Goal: Information Seeking & Learning: Learn about a topic

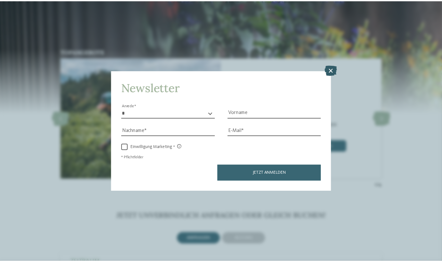
scroll to position [29, 0]
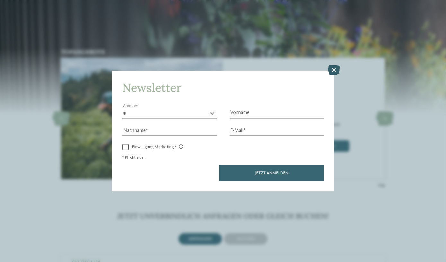
click at [334, 70] on icon at bounding box center [334, 70] width 13 height 10
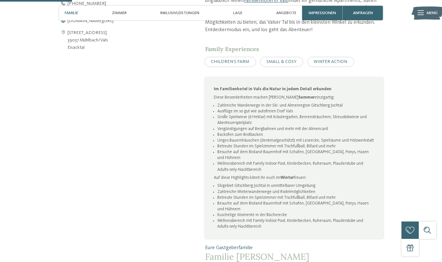
scroll to position [305, 0]
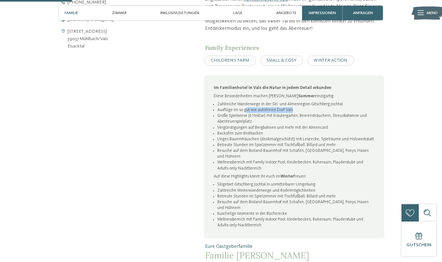
drag, startPoint x: 291, startPoint y: 111, endPoint x: 245, endPoint y: 111, distance: 46.0
click at [245, 111] on li "Ausflüge im so gut wie autofreien Dorf Vals" at bounding box center [295, 110] width 157 height 6
drag, startPoint x: 245, startPoint y: 111, endPoint x: 223, endPoint y: 87, distance: 32.5
click at [224, 90] on p "Im Familienhotel in Vals die Natur in jedem Detail erkunden" at bounding box center [294, 88] width 160 height 6
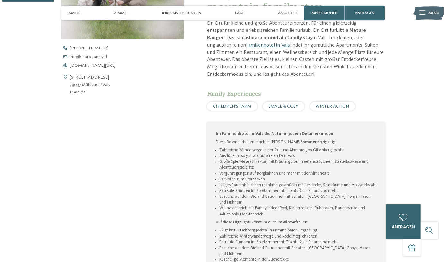
scroll to position [379, 0]
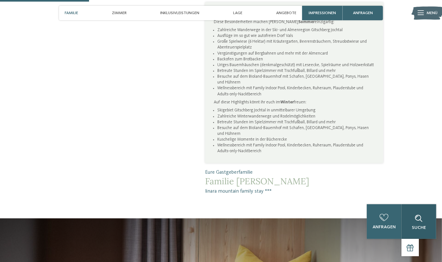
click at [423, 224] on div "Suche" at bounding box center [418, 221] width 35 height 35
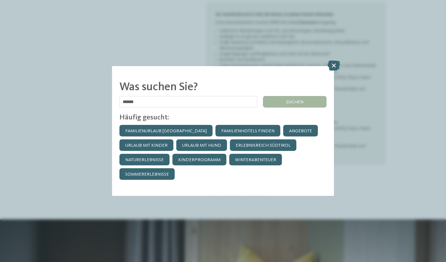
type input "******"
click input "******" at bounding box center [0, 0] width 0 height 0
click at [286, 99] on div "suchen" at bounding box center [295, 102] width 64 height 12
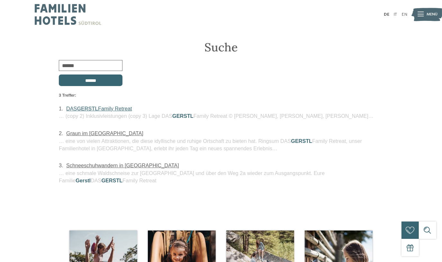
click at [108, 106] on link "DAS GERSTL Family Retreat" at bounding box center [99, 109] width 66 height 6
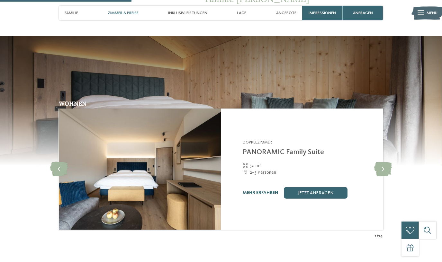
scroll to position [584, 0]
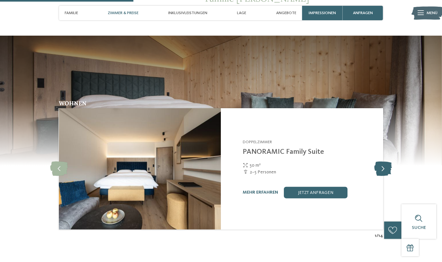
click at [384, 164] on icon at bounding box center [383, 169] width 18 height 14
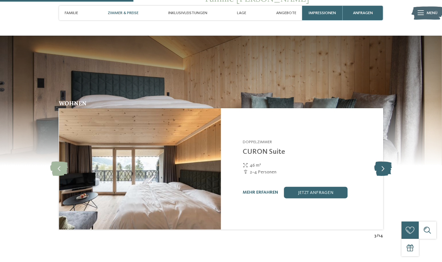
click at [384, 164] on icon at bounding box center [383, 169] width 18 height 14
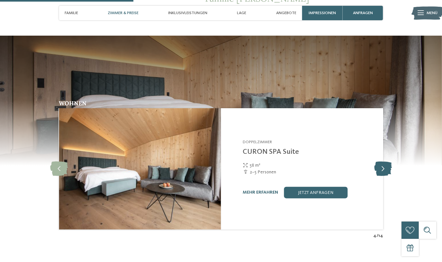
click at [384, 164] on icon at bounding box center [383, 169] width 18 height 14
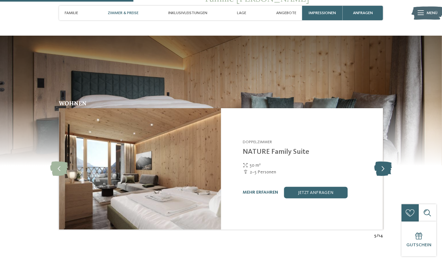
click at [384, 164] on icon at bounding box center [383, 169] width 18 height 14
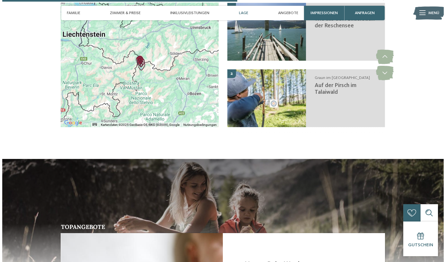
scroll to position [1197, 0]
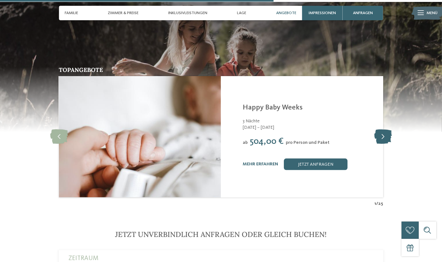
click at [380, 131] on icon at bounding box center [383, 136] width 18 height 14
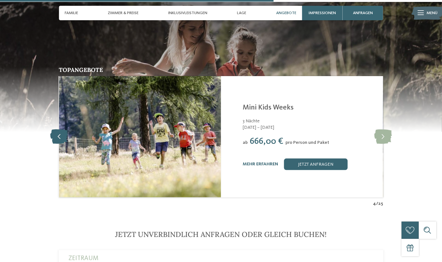
click at [57, 129] on icon at bounding box center [59, 136] width 18 height 14
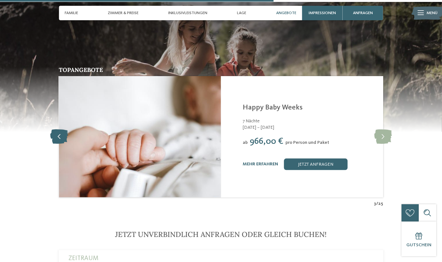
click at [57, 129] on icon at bounding box center [59, 136] width 18 height 14
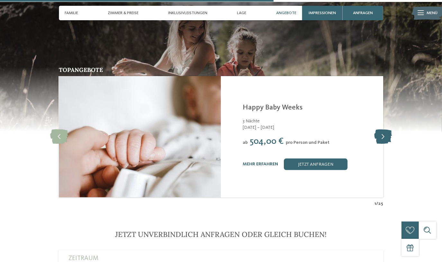
click at [377, 129] on icon at bounding box center [383, 136] width 18 height 14
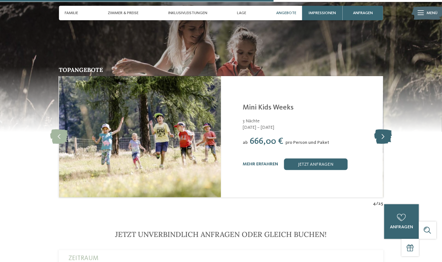
click at [377, 129] on icon at bounding box center [383, 136] width 18 height 14
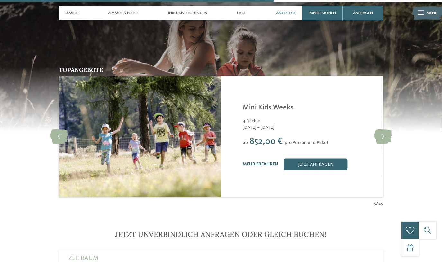
click at [255, 162] on div "mehr erfahren" at bounding box center [260, 164] width 35 height 5
click at [248, 162] on link "mehr erfahren" at bounding box center [260, 164] width 35 height 4
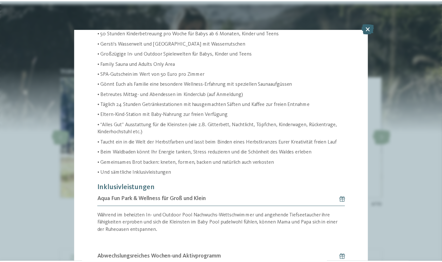
scroll to position [169, 0]
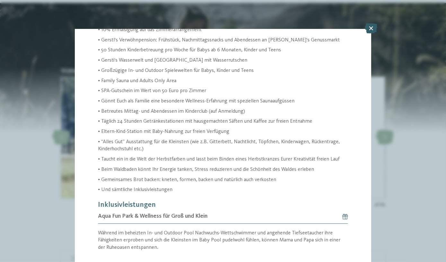
click at [369, 28] on icon at bounding box center [371, 28] width 13 height 10
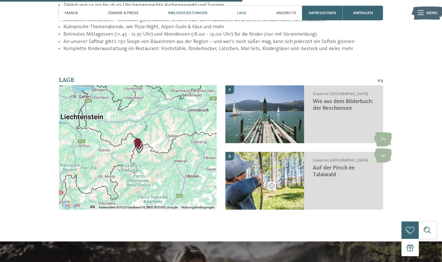
scroll to position [935, 0]
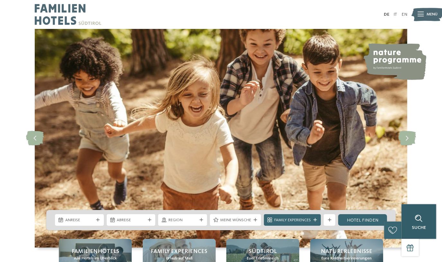
click at [423, 229] on span "Suche" at bounding box center [419, 228] width 14 height 4
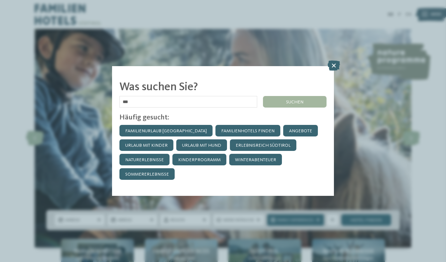
type input "******"
click at [299, 102] on div "suchen" at bounding box center [295, 102] width 64 height 12
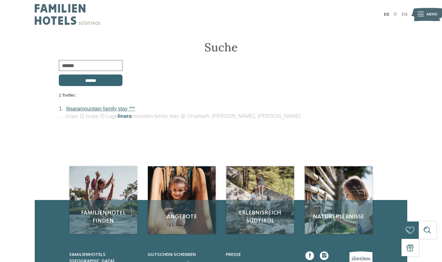
click at [97, 109] on link "linara mountain family stay ***" at bounding box center [100, 109] width 69 height 6
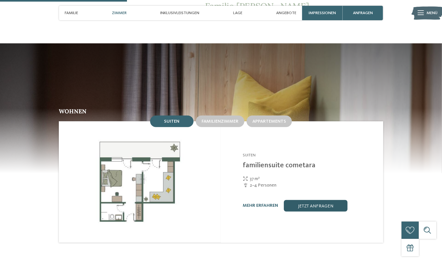
scroll to position [555, 0]
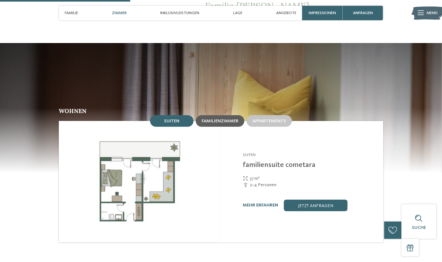
click at [231, 115] on div "Familienzimmer" at bounding box center [220, 121] width 49 height 12
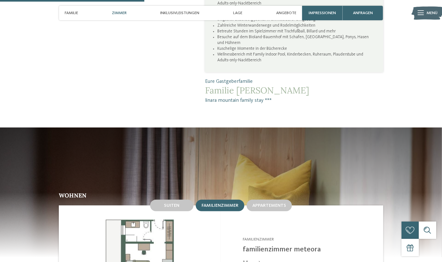
scroll to position [467, 0]
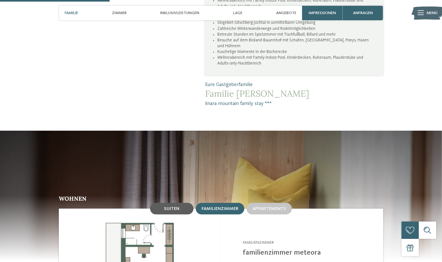
click at [172, 207] on span "Suiten" at bounding box center [171, 209] width 15 height 4
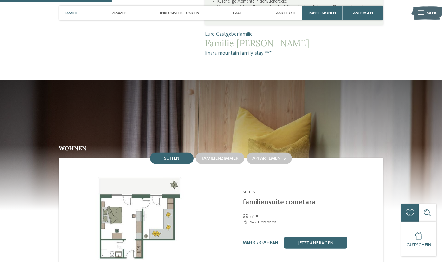
scroll to position [526, 0]
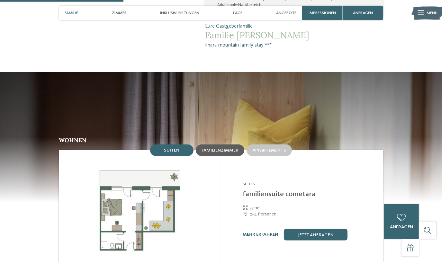
click at [222, 148] on span "Familienzimmer" at bounding box center [219, 150] width 37 height 4
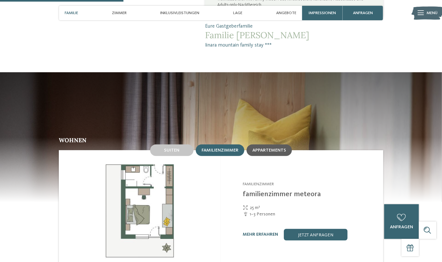
click at [272, 148] on span "Appartements" at bounding box center [269, 150] width 34 height 4
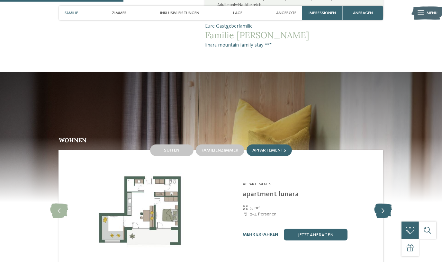
click at [382, 204] on icon at bounding box center [383, 211] width 18 height 14
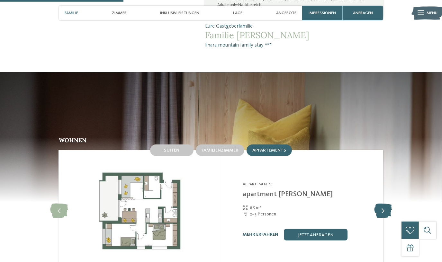
click at [382, 204] on icon at bounding box center [383, 211] width 18 height 14
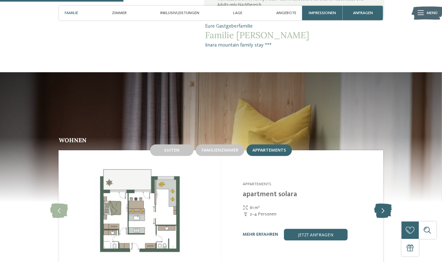
click at [382, 204] on icon at bounding box center [383, 211] width 18 height 14
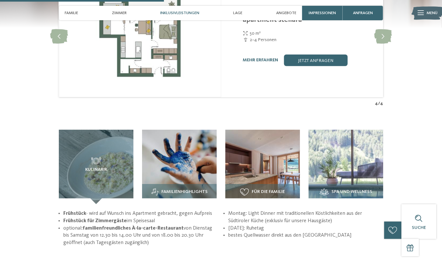
scroll to position [701, 0]
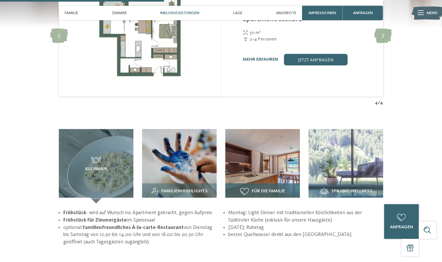
click at [260, 183] on div "Für die Familie" at bounding box center [262, 193] width 75 height 20
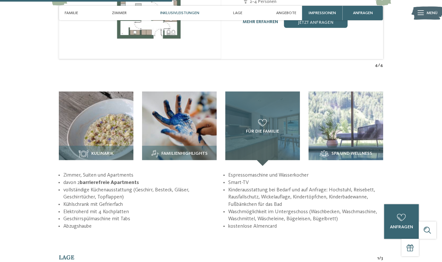
scroll to position [759, 0]
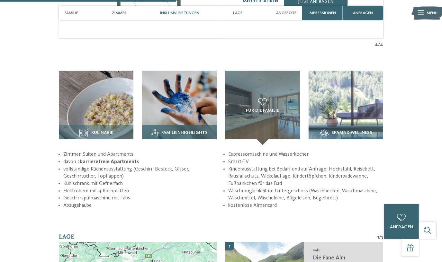
click at [205, 100] on img at bounding box center [179, 108] width 75 height 75
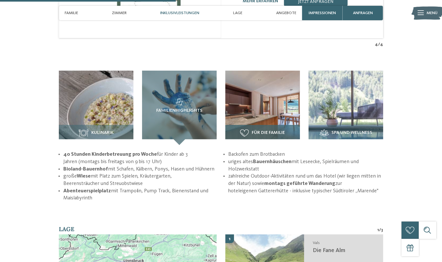
click at [286, 100] on img at bounding box center [262, 108] width 75 height 75
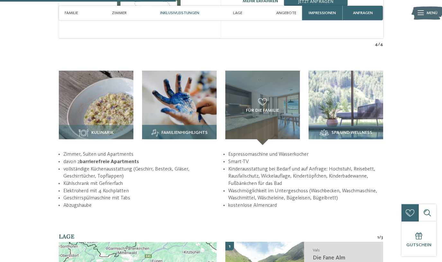
click at [199, 104] on img at bounding box center [179, 108] width 75 height 75
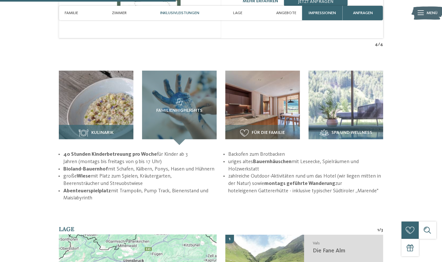
click at [97, 101] on img at bounding box center [96, 108] width 75 height 75
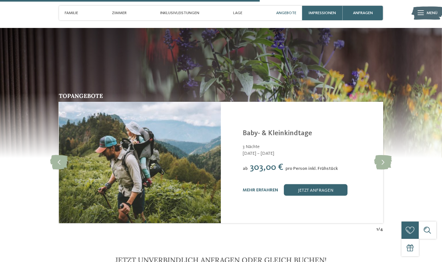
scroll to position [1110, 0]
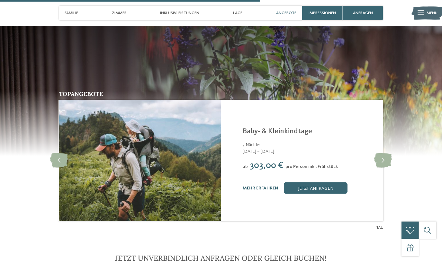
click at [240, 176] on div "Linara Mühlbach/Vals - Eisacktal Baby- & Kleinkindtage 3 Nächte 16.09. – 18.10.…" at bounding box center [302, 160] width 162 height 121
click at [250, 182] on div "mehr erfahren jetzt anfragen" at bounding box center [309, 188] width 133 height 12
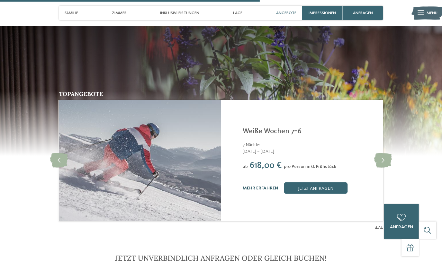
click at [258, 186] on link "mehr erfahren" at bounding box center [260, 188] width 35 height 4
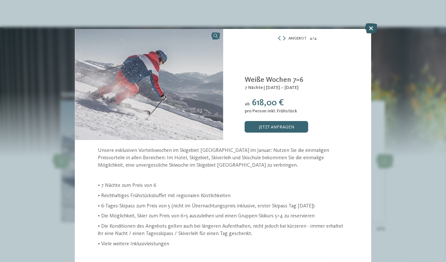
click at [371, 28] on icon at bounding box center [371, 28] width 13 height 10
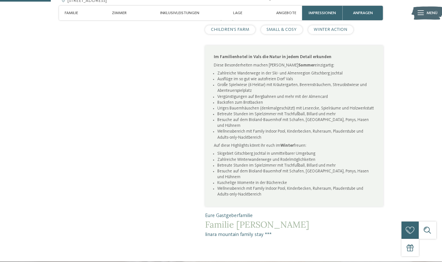
scroll to position [350, 0]
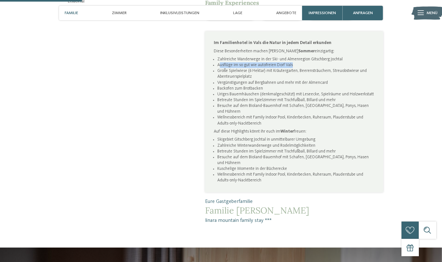
drag, startPoint x: 219, startPoint y: 63, endPoint x: 295, endPoint y: 63, distance: 76.1
click at [295, 63] on li "Ausflüge im so gut wie autofreien Dorf Vals" at bounding box center [295, 65] width 157 height 6
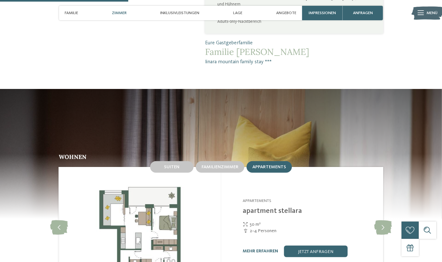
scroll to position [321, 0]
